Goal: Use online tool/utility: Utilize a website feature to perform a specific function

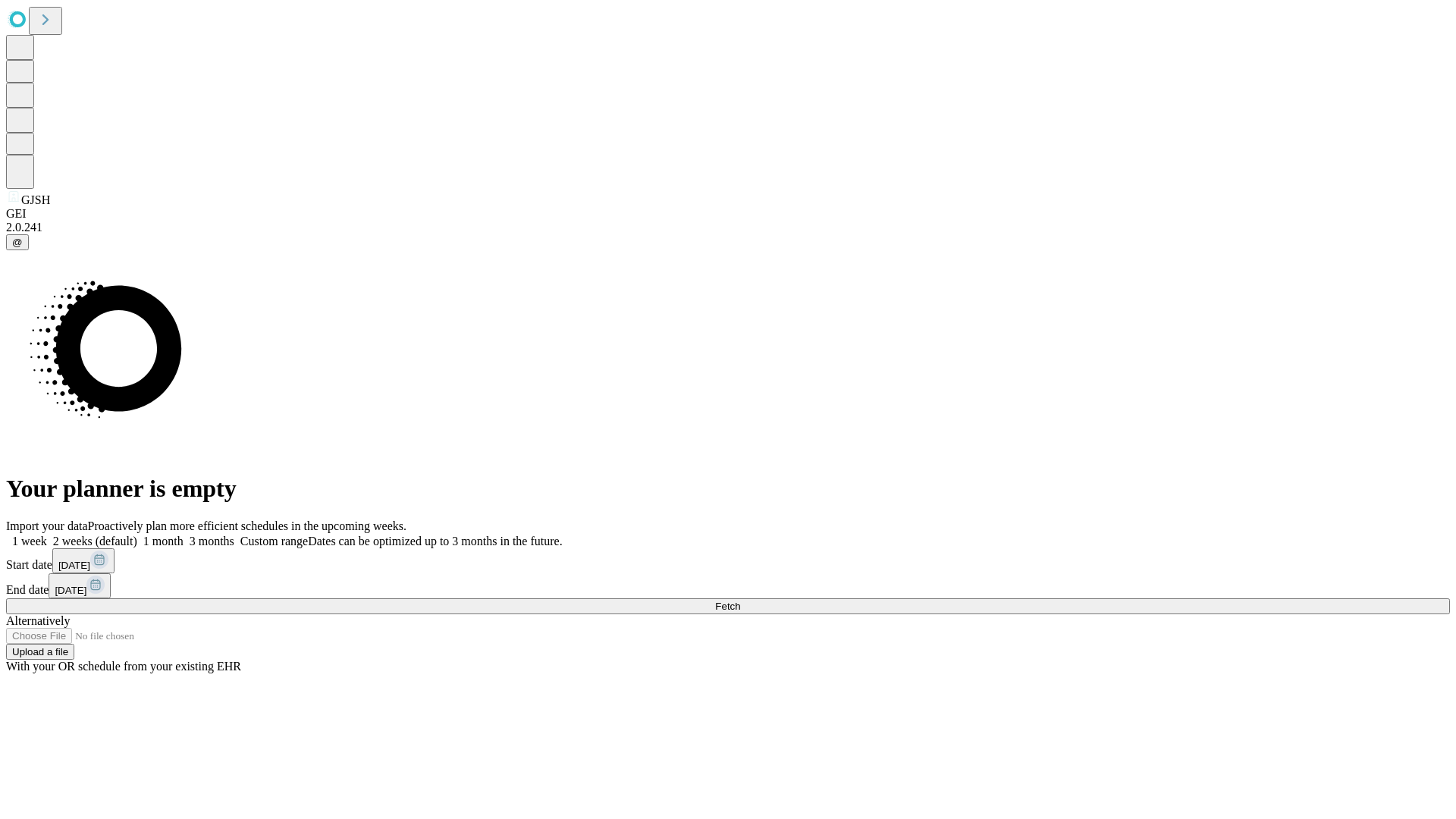
click at [740, 601] on span "Fetch" at bounding box center [728, 606] width 25 height 11
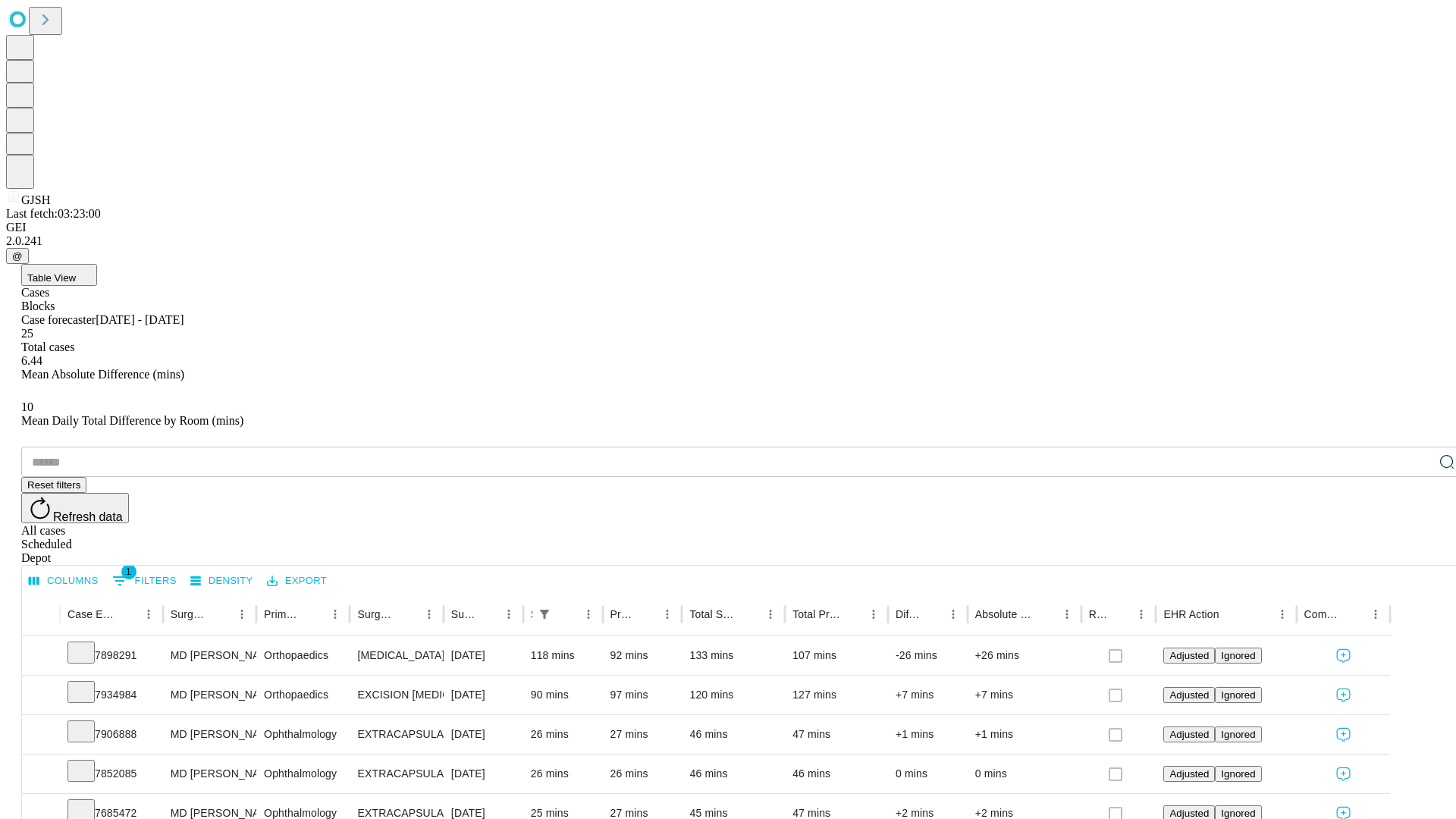
click at [76, 272] on span "Table View" at bounding box center [51, 278] width 48 height 11
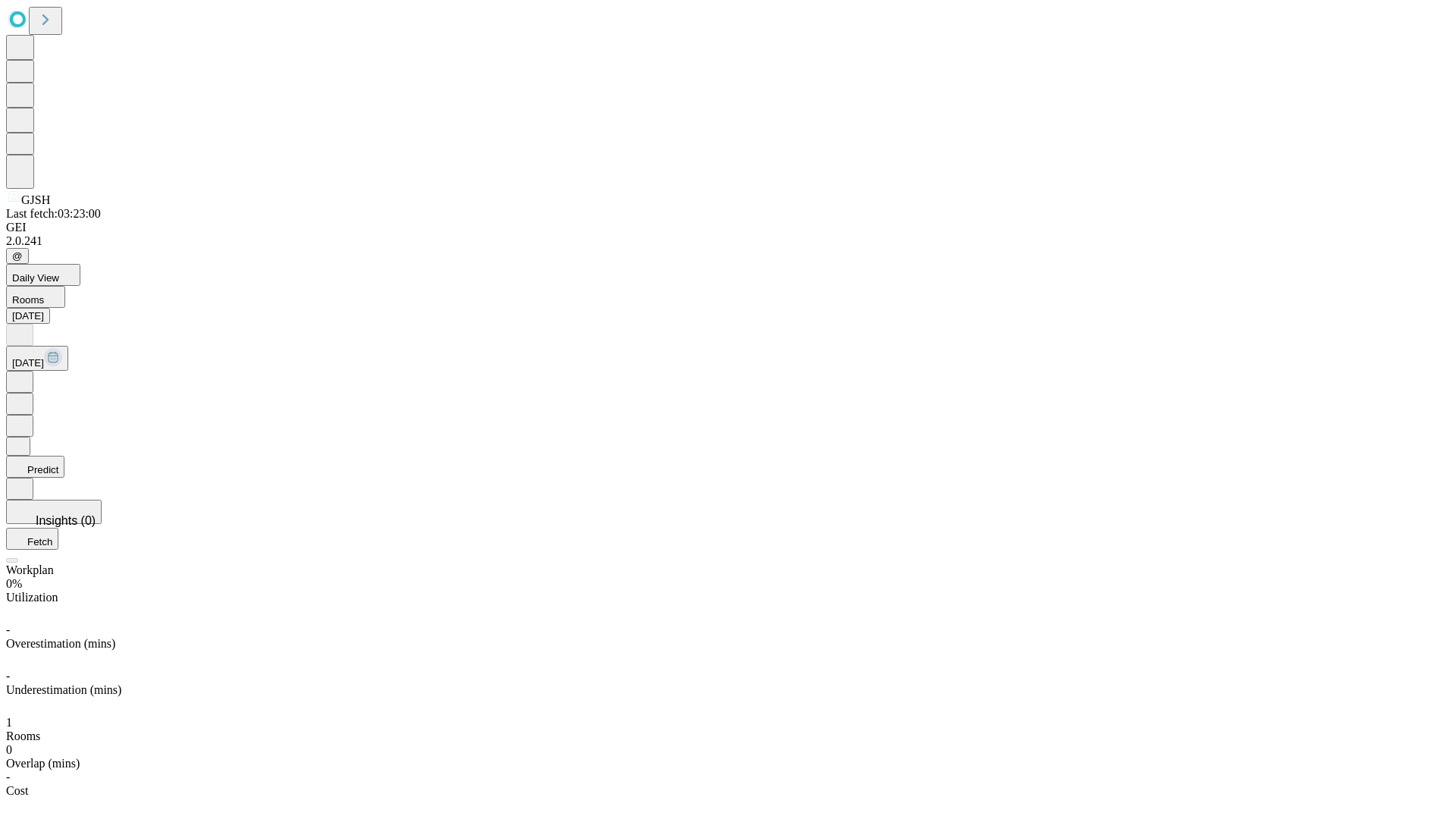
click at [64, 456] on button "Predict" at bounding box center [35, 466] width 59 height 22
